Goal: Find specific page/section: Find specific page/section

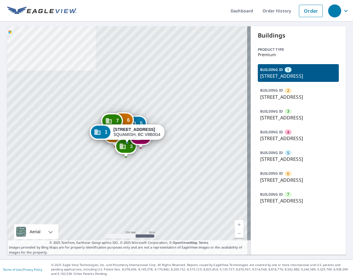
click at [287, 123] on div "BUILDING ID 3 41446 GOVERNMENT RD, SQUAMISH, BC, V8B0G4" at bounding box center [298, 115] width 81 height 18
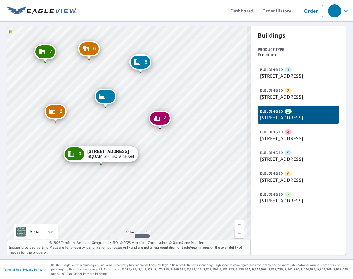
drag, startPoint x: 107, startPoint y: 173, endPoint x: 139, endPoint y: 169, distance: 32.7
click at [139, 169] on div "1 41450 GOVERNMENT RD SQUAMISH, BC V8B0G4 2 41450 GOVERNMENT RD SQUAMISH, BC V8…" at bounding box center [128, 140] width 243 height 228
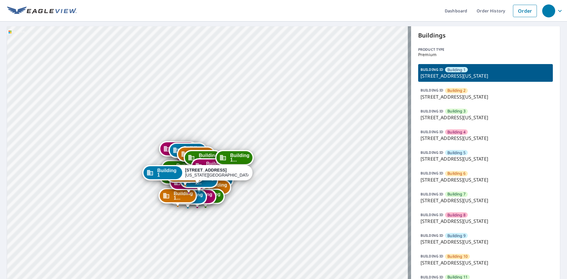
drag, startPoint x: 179, startPoint y: 132, endPoint x: 171, endPoint y: 100, distance: 32.9
click at [171, 100] on div "Building [GEOGRAPHIC_DATA][STREET_ADDRESS][US_STATE] [GEOGRAPHIC_DATA][STREET_A…" at bounding box center [209, 243] width 404 height 434
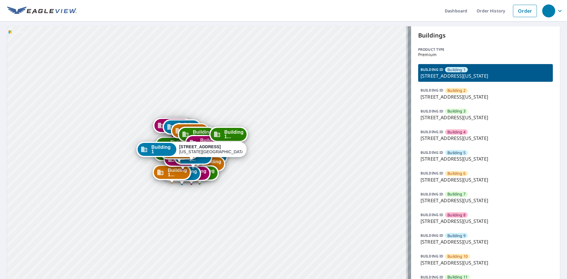
drag, startPoint x: 204, startPoint y: 173, endPoint x: 200, endPoint y: 154, distance: 18.8
click at [200, 154] on div "[STREET_ADDRESS][US_STATE]" at bounding box center [211, 149] width 64 height 10
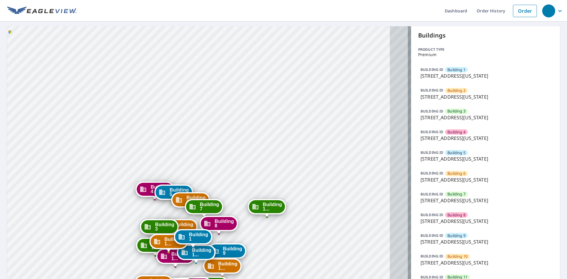
drag, startPoint x: 251, startPoint y: 154, endPoint x: 228, endPoint y: 69, distance: 88.1
click at [228, 69] on div "Building [GEOGRAPHIC_DATA][STREET_ADDRESS][US_STATE] [GEOGRAPHIC_DATA][STREET_A…" at bounding box center [209, 243] width 404 height 434
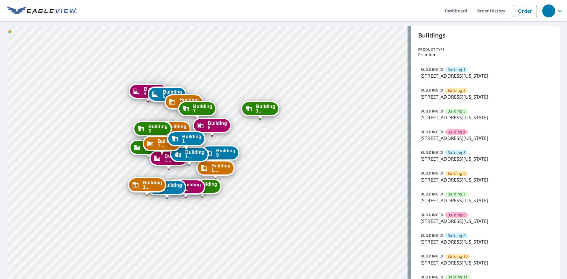
drag, startPoint x: 233, startPoint y: 188, endPoint x: 398, endPoint y: 113, distance: 181.1
click at [233, 80] on div "Building [GEOGRAPHIC_DATA][STREET_ADDRESS][US_STATE] [GEOGRAPHIC_DATA][STREET_A…" at bounding box center [209, 243] width 404 height 434
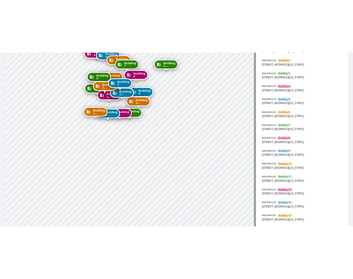
scroll to position [79, 0]
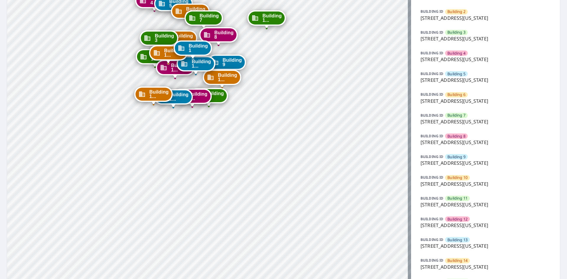
click at [352, 260] on div "BUILDING [GEOGRAPHIC_DATA] [GEOGRAPHIC_DATA][STREET_ADDRESS][US_STATE]" at bounding box center [485, 264] width 135 height 18
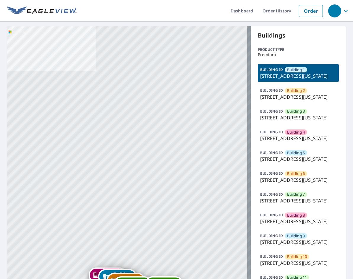
click at [297, 162] on p "5951 North London Avenue, Kansas City, MO, 64151" at bounding box center [298, 158] width 77 height 7
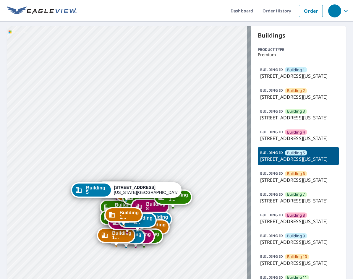
drag, startPoint x: 154, startPoint y: 83, endPoint x: 157, endPoint y: 125, distance: 42.3
click at [154, 77] on div "Building 1 5951 North London Avenue Kansas City, MO 64151 Building 2 5951 North…" at bounding box center [128, 243] width 243 height 434
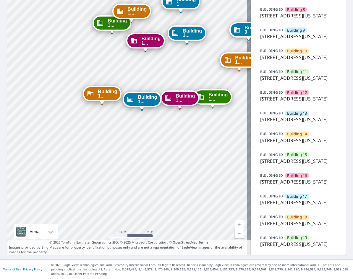
scroll to position [340, 0]
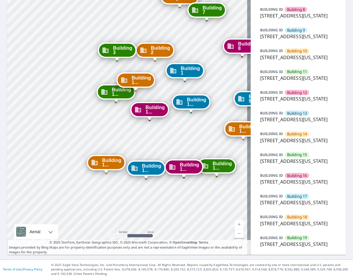
click at [161, 162] on div "Building 1 5951 North London Avenue Kansas City, MO 64151 Building 2 5951 North…" at bounding box center [128, 38] width 243 height 434
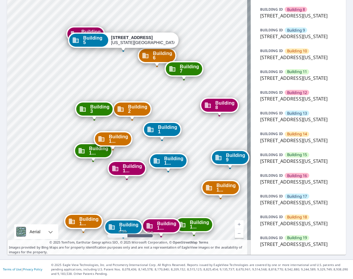
drag, startPoint x: 176, startPoint y: 151, endPoint x: 161, endPoint y: 184, distance: 36.5
click at [161, 184] on div "Building 1 5951 North London Avenue Kansas City, MO 64151 Building 2 5951 North…" at bounding box center [128, 38] width 243 height 434
click at [305, 116] on p "5951 North London Avenue, Kansas City, MO, 64151" at bounding box center [298, 119] width 77 height 7
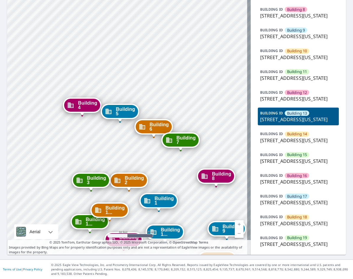
drag, startPoint x: 188, startPoint y: 220, endPoint x: 160, endPoint y: 220, distance: 28.4
click at [164, 224] on div "Building 1 5951 North London Avenue Kansas City, MO 64151 Building 2 5951 North…" at bounding box center [128, 38] width 243 height 434
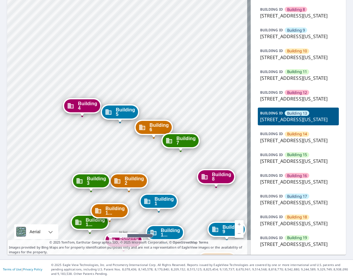
click at [304, 208] on div "BUILDING ID Building 17 5951 North London Avenue, Kansas City, MO, 64151" at bounding box center [298, 200] width 81 height 18
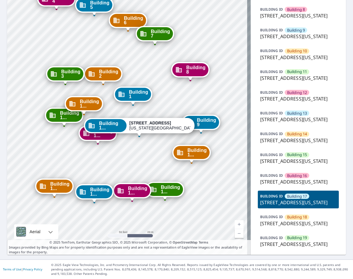
drag, startPoint x: 128, startPoint y: 99, endPoint x: 140, endPoint y: 131, distance: 34.4
click at [140, 131] on div "Building 1 5951 North London Avenue Kansas City, MO 64151 Building 2 5951 North…" at bounding box center [128, 38] width 243 height 434
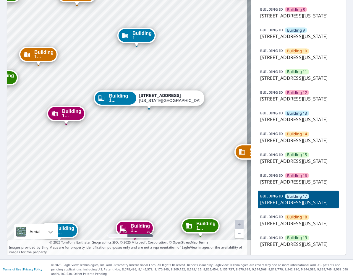
drag, startPoint x: 113, startPoint y: 181, endPoint x: 117, endPoint y: 184, distance: 4.3
click at [117, 187] on div "Building 1 5951 North London Avenue Kansas City, MO 64151 Building 2 5951 North…" at bounding box center [128, 38] width 243 height 434
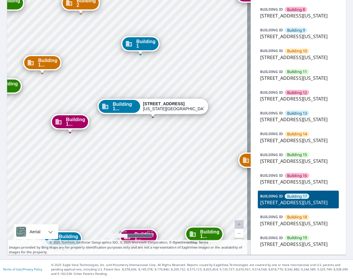
click at [309, 185] on p "[STREET_ADDRESS][US_STATE]" at bounding box center [298, 181] width 77 height 7
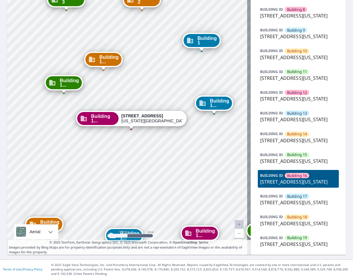
drag, startPoint x: 100, startPoint y: 88, endPoint x: 104, endPoint y: 113, distance: 25.4
click at [104, 113] on div "Building 1 5951 North London Avenue Kansas City, MO 64151 Building 2 5951 North…" at bounding box center [128, 38] width 243 height 434
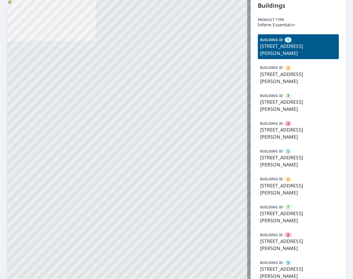
scroll to position [79, 0]
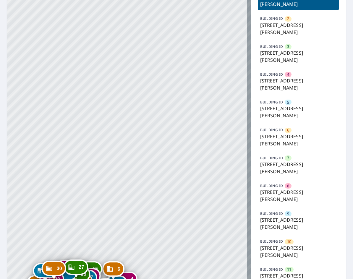
click at [293, 161] on p "[STREET_ADDRESS][PERSON_NAME]" at bounding box center [298, 168] width 77 height 14
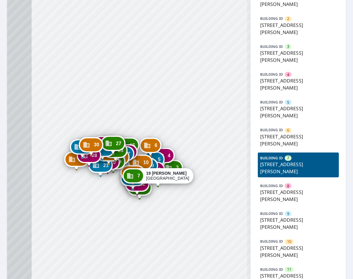
drag, startPoint x: 138, startPoint y: 228, endPoint x: 166, endPoint y: 120, distance: 112.1
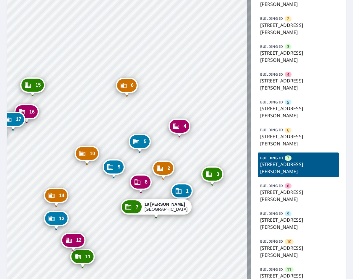
click at [305, 216] on p "[STREET_ADDRESS][PERSON_NAME]" at bounding box center [298, 223] width 77 height 14
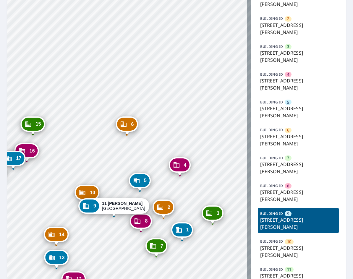
drag, startPoint x: 178, startPoint y: 88, endPoint x: 176, endPoint y: 73, distance: 15.5
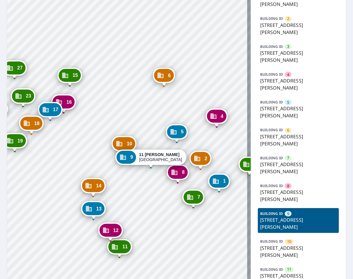
drag, startPoint x: 78, startPoint y: 79, endPoint x: 115, endPoint y: 31, distance: 60.4
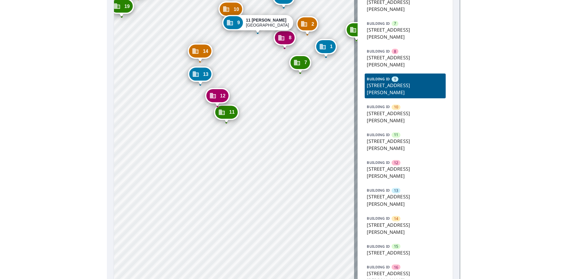
scroll to position [315, 0]
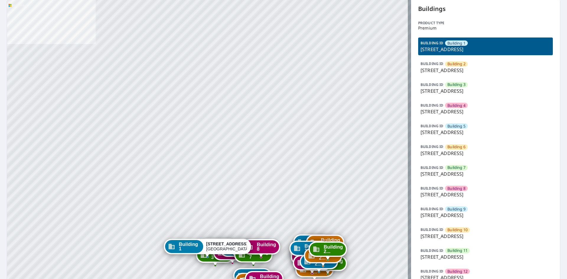
scroll to position [79, 0]
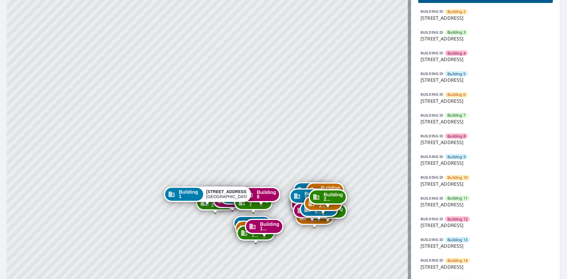
click at [466, 120] on p "9605 Park Drive, Omaha, NE, 68127" at bounding box center [486, 121] width 130 height 7
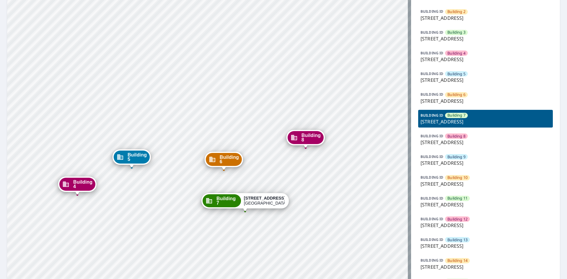
click at [274, 181] on div "Building 1 9605 Park Drive Omaha, NE 68127 Building 2 9605 Park Drive Omaha, NE…" at bounding box center [209, 205] width 404 height 517
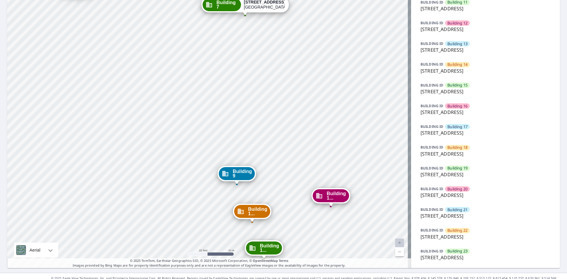
scroll to position [284, 0]
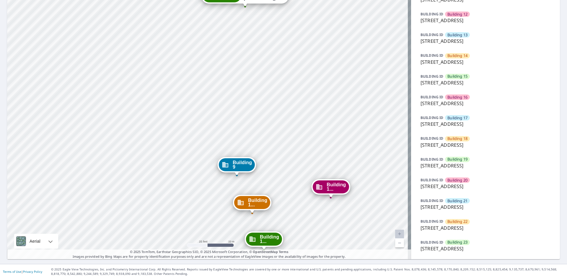
click at [468, 243] on div "BUILDING ID Building 23 9605 Park Drive, Omaha, NE, 68127" at bounding box center [485, 246] width 135 height 18
